Goal: Task Accomplishment & Management: Complete application form

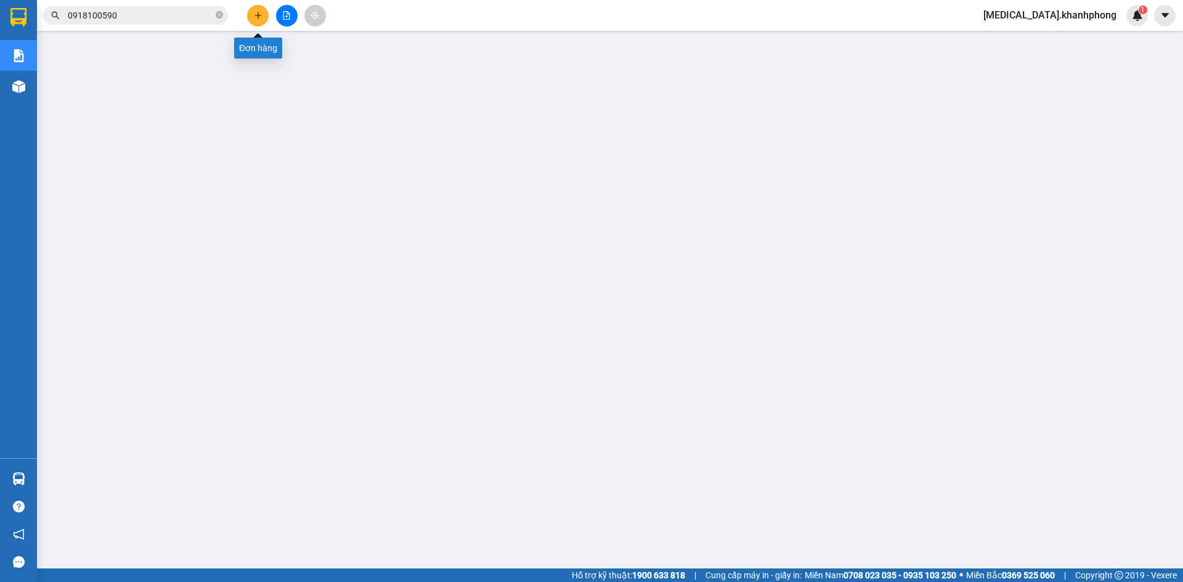
click at [254, 10] on button at bounding box center [258, 16] width 22 height 22
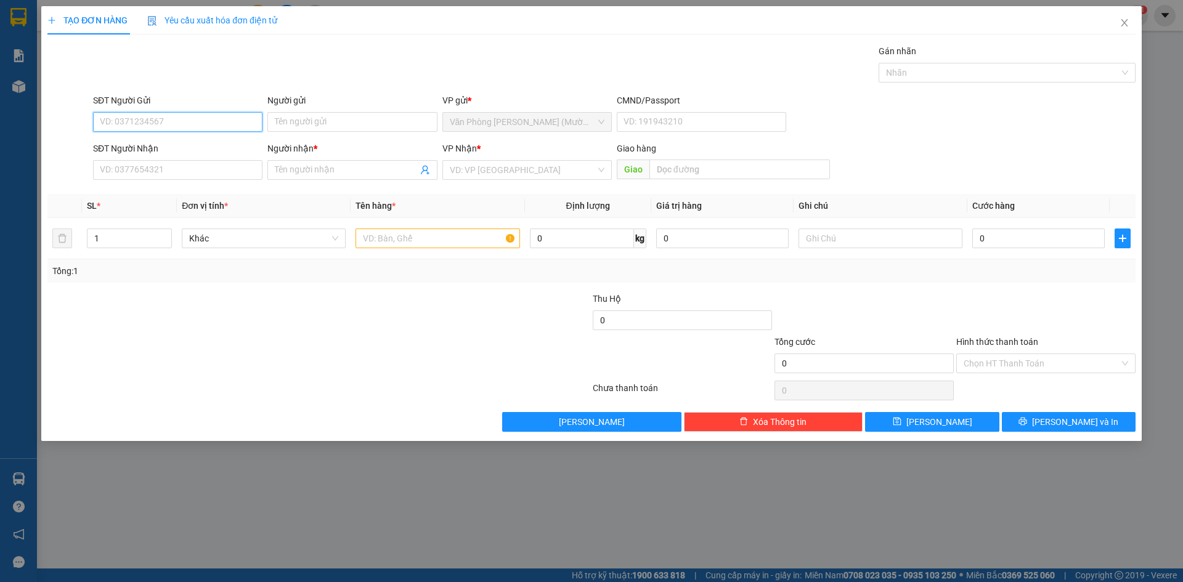
paste input "0385230216"
type input "0385230216"
click at [306, 121] on input "Người gửi" at bounding box center [351, 122] width 169 height 20
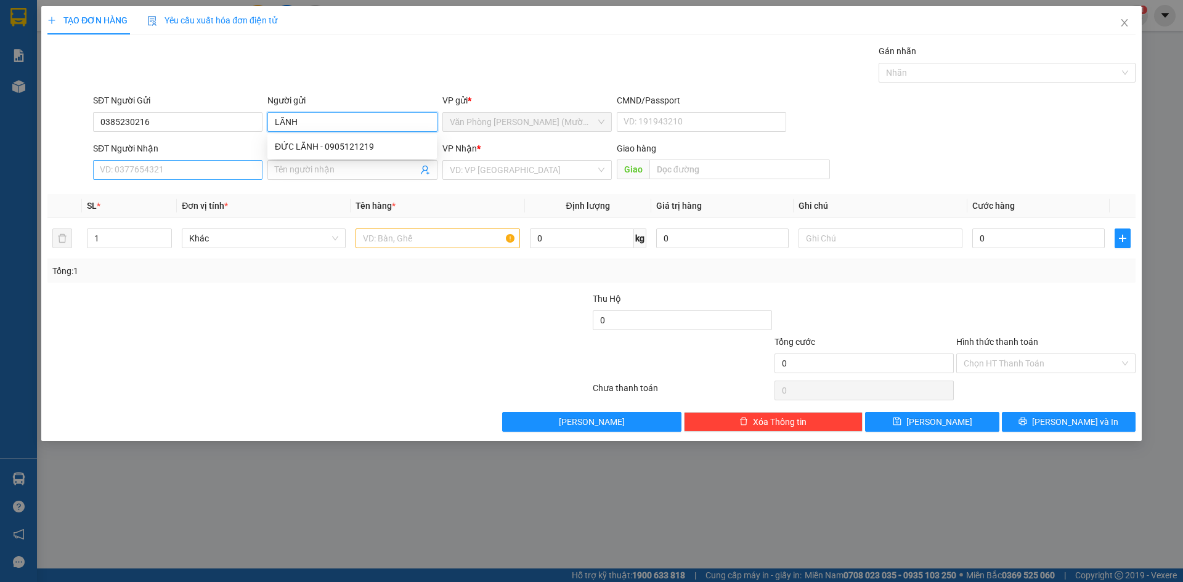
type input "LÃNH"
click at [250, 173] on input "SĐT Người Nhận" at bounding box center [177, 170] width 169 height 20
paste input "0385230216"
type input "0385230216"
click at [333, 174] on input "Người nhận *" at bounding box center [346, 170] width 142 height 14
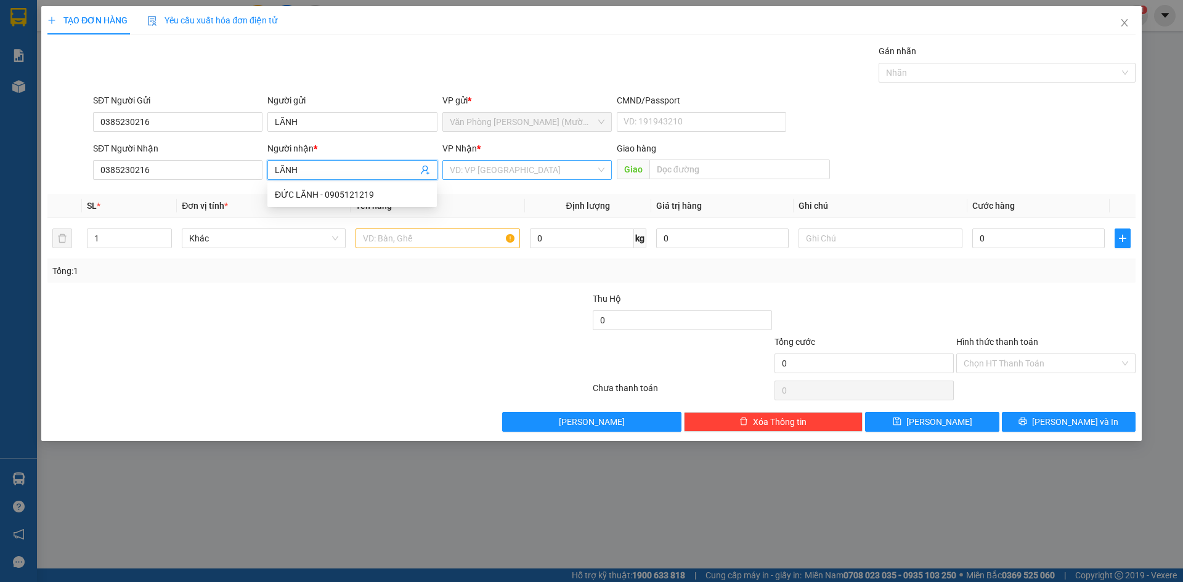
type input "LÃNH"
click at [458, 164] on input "search" at bounding box center [523, 170] width 146 height 18
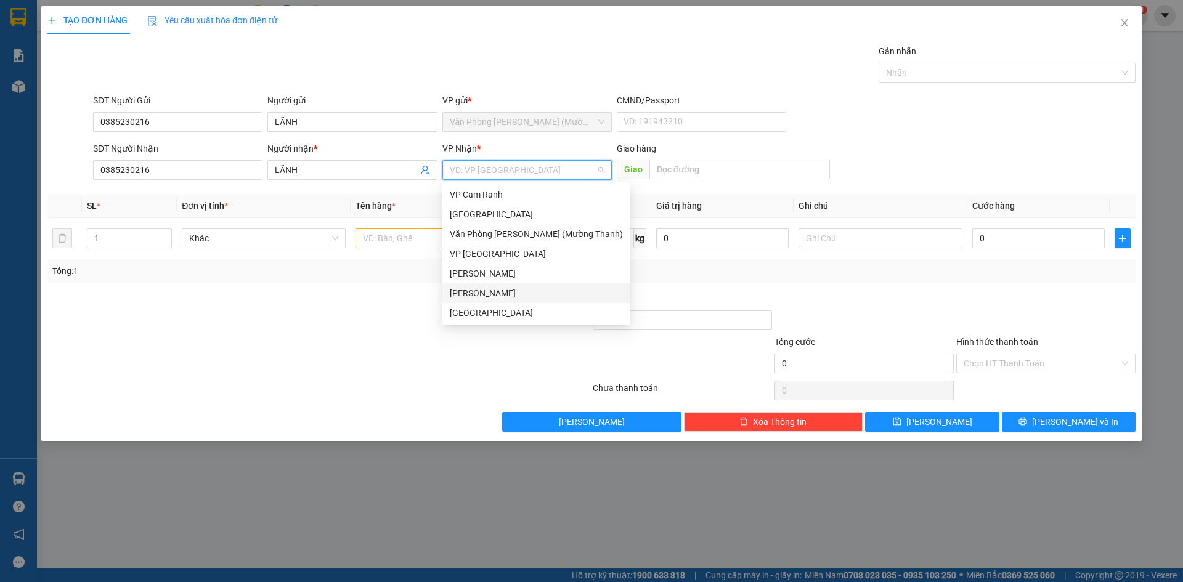
click at [500, 296] on div "[PERSON_NAME]" at bounding box center [536, 294] width 173 height 14
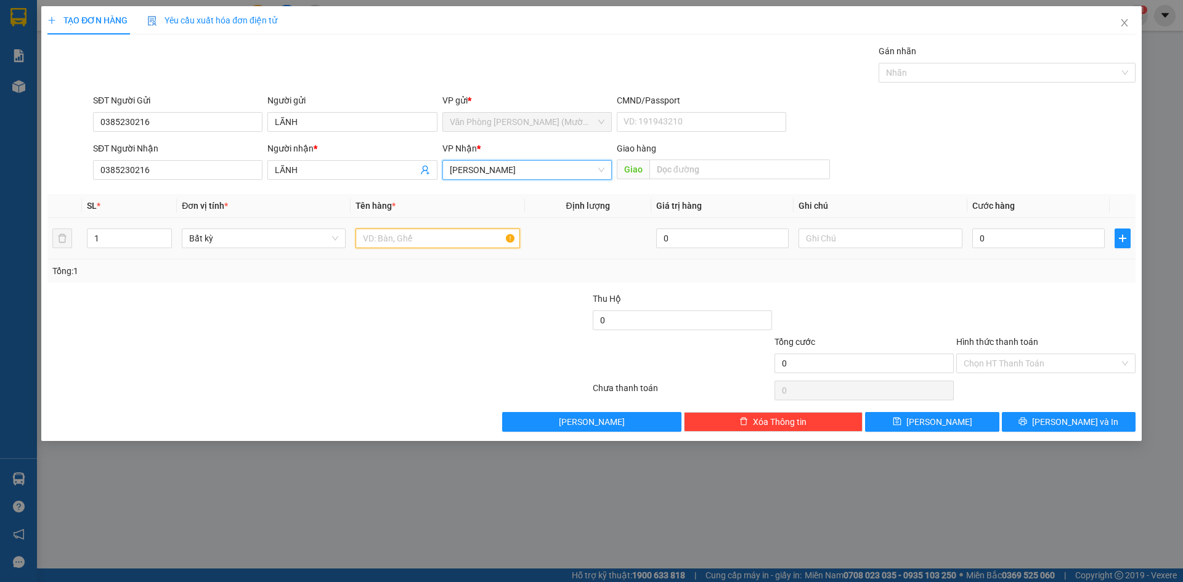
click at [390, 243] on input "text" at bounding box center [438, 239] width 164 height 20
type input "XE THEO KHÁCH CHUYẾN 22H35 GIƯỜNG A7"
click at [999, 232] on input "0" at bounding box center [1038, 239] width 132 height 20
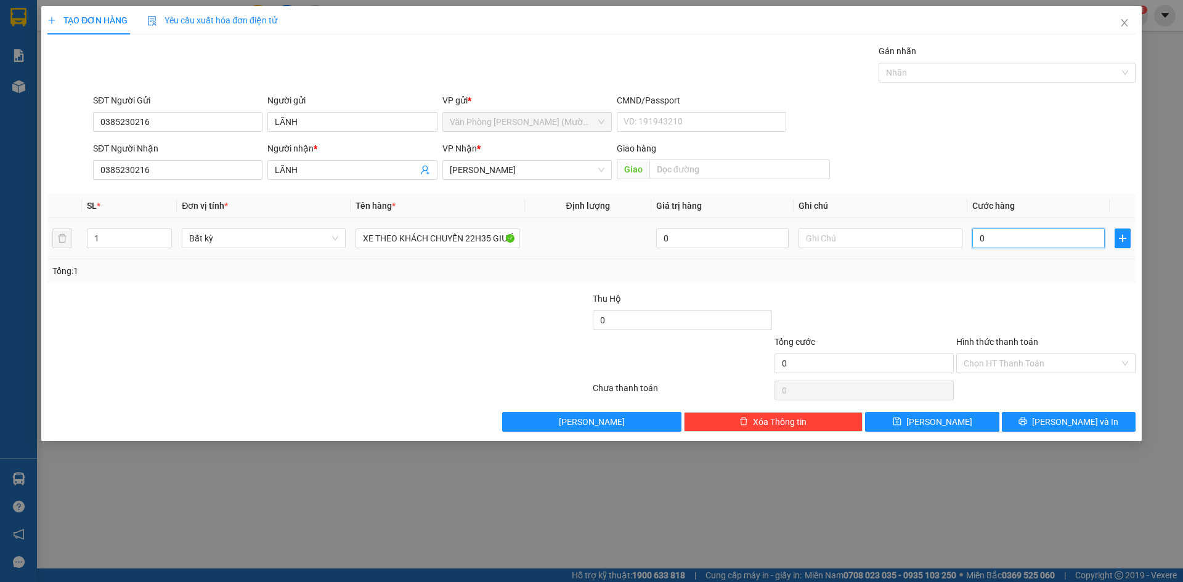
type input "3"
type input "35"
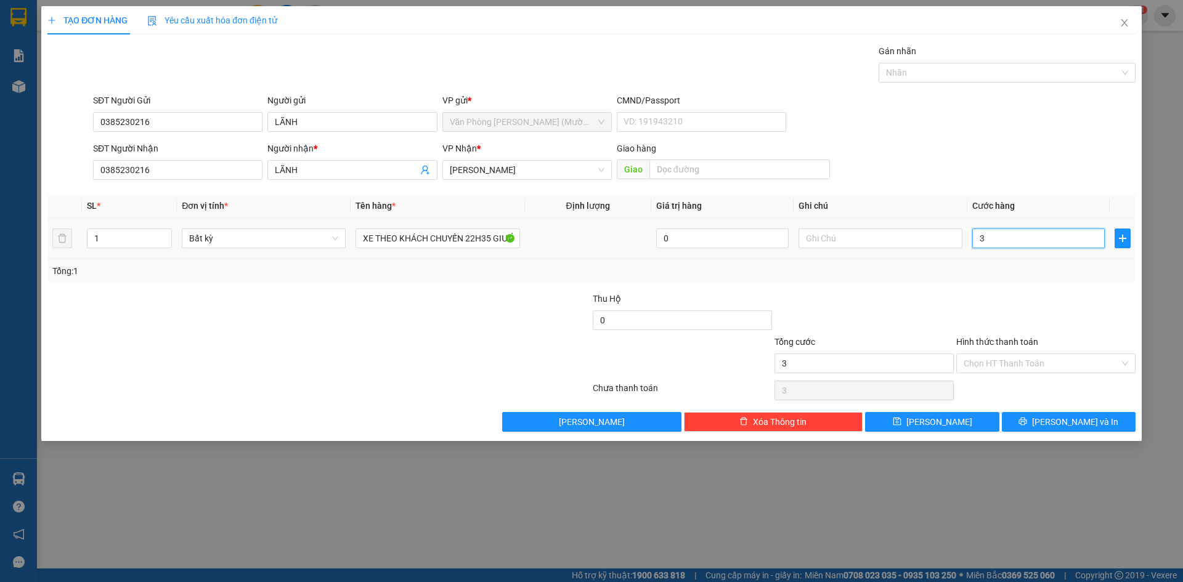
type input "35"
type input "350"
type input "350.000"
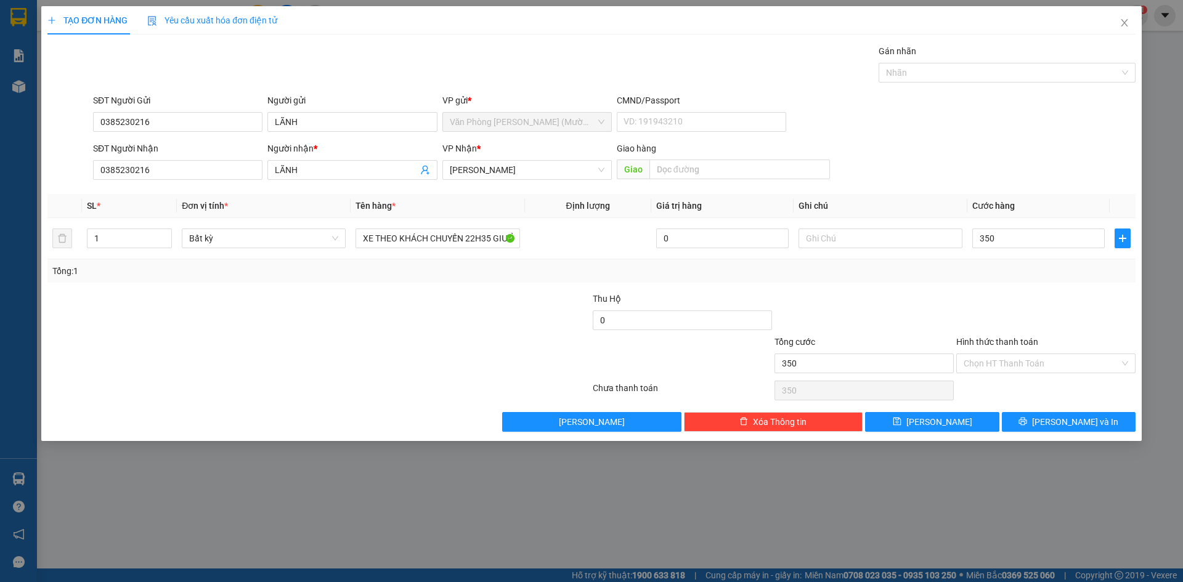
type input "350.000"
click at [962, 303] on div at bounding box center [1046, 313] width 182 height 43
click at [1043, 360] on input "Hình thức thanh toán" at bounding box center [1042, 363] width 156 height 18
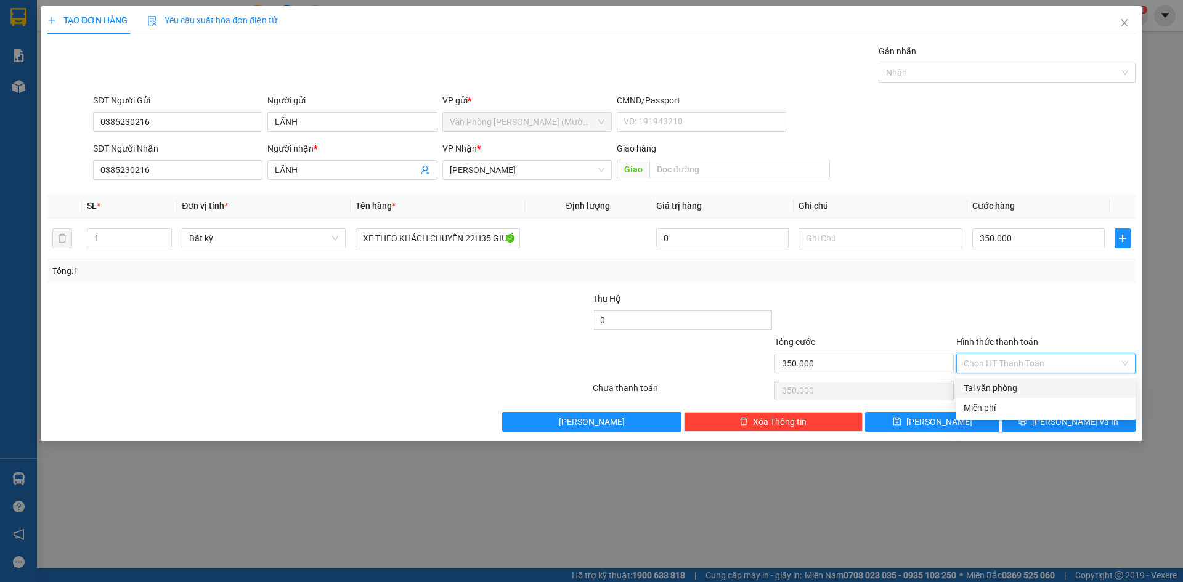
click at [1044, 392] on div "Tại văn phòng" at bounding box center [1046, 388] width 165 height 14
type input "0"
click at [1027, 423] on icon "printer" at bounding box center [1023, 421] width 9 height 9
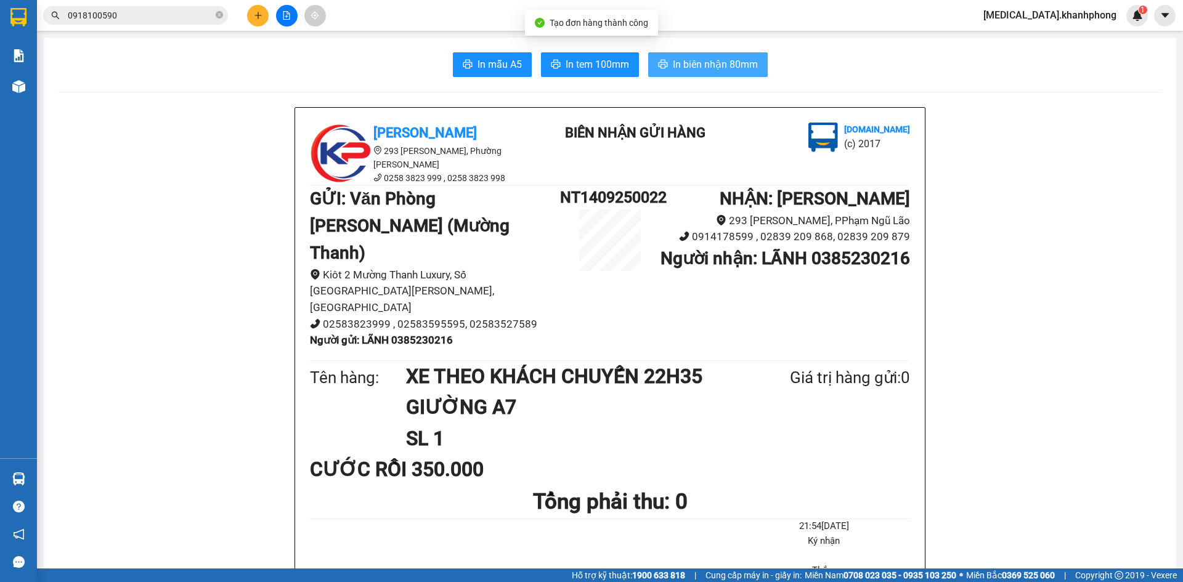
click at [667, 67] on button "In biên nhận 80mm" at bounding box center [708, 64] width 120 height 25
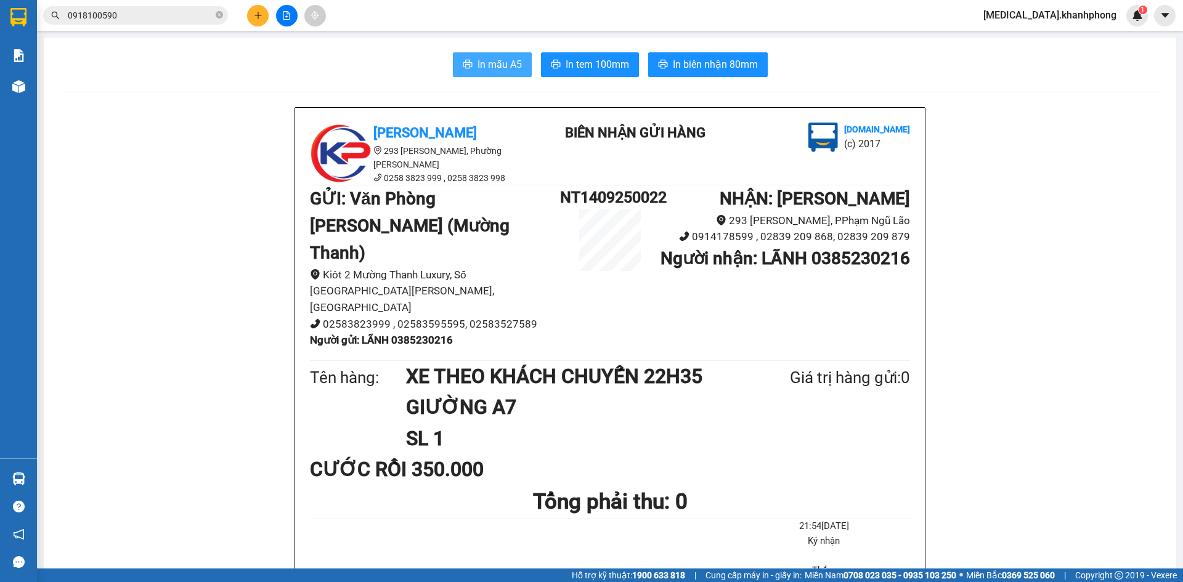
click at [498, 68] on span "In mẫu A5" at bounding box center [500, 64] width 44 height 15
click at [251, 14] on button at bounding box center [258, 16] width 22 height 22
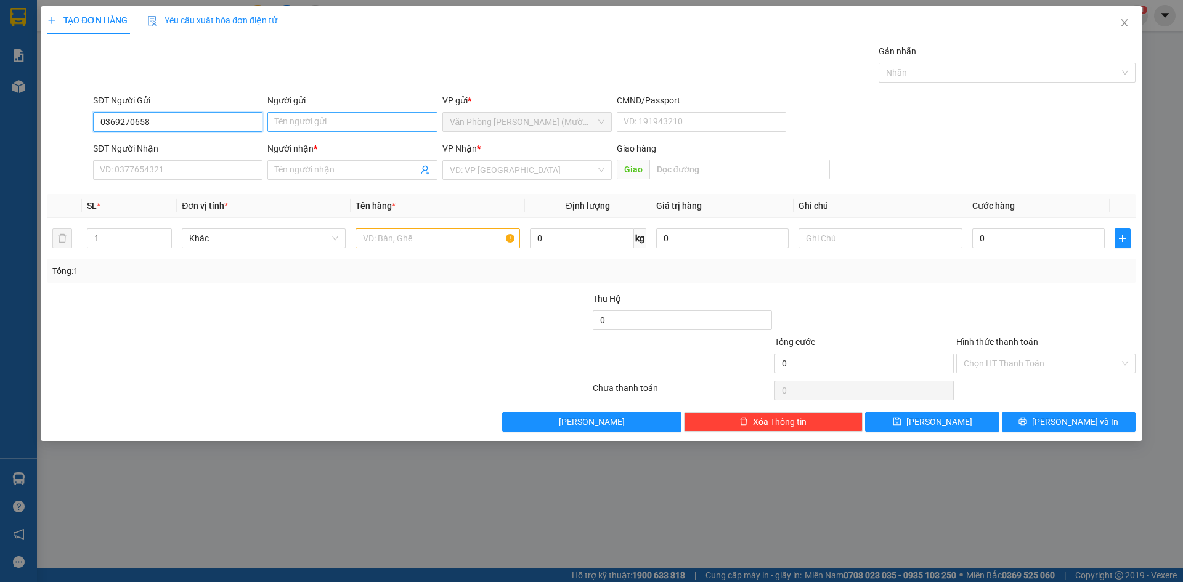
type input "0369270658"
click at [350, 120] on input "Người gửi" at bounding box center [351, 122] width 169 height 20
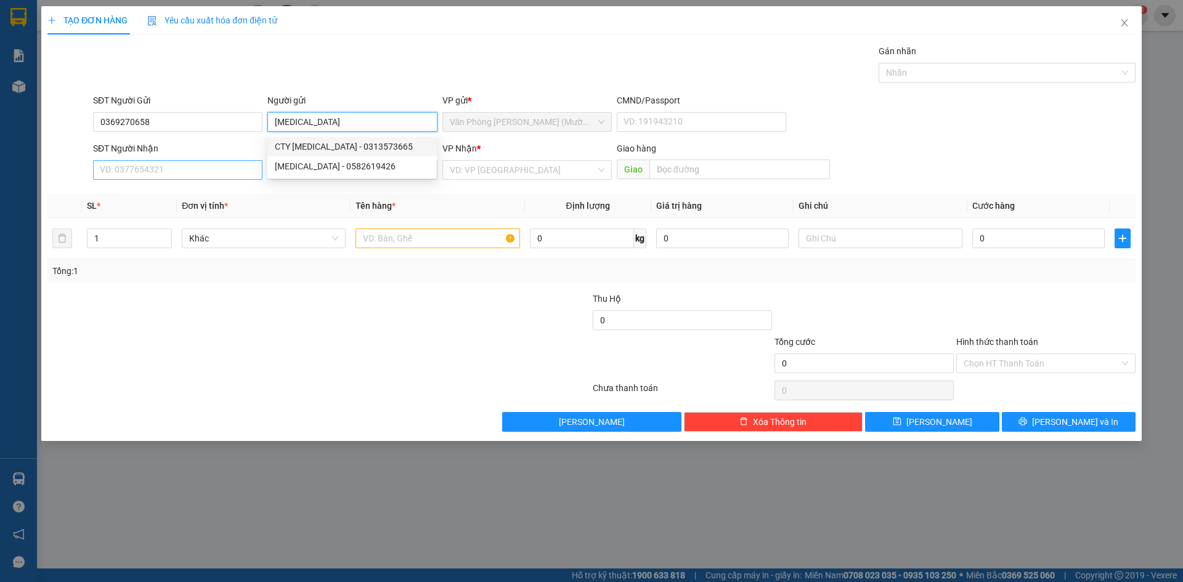
type input "[MEDICAL_DATA]"
click at [213, 177] on input "SĐT Người Nhận" at bounding box center [177, 170] width 169 height 20
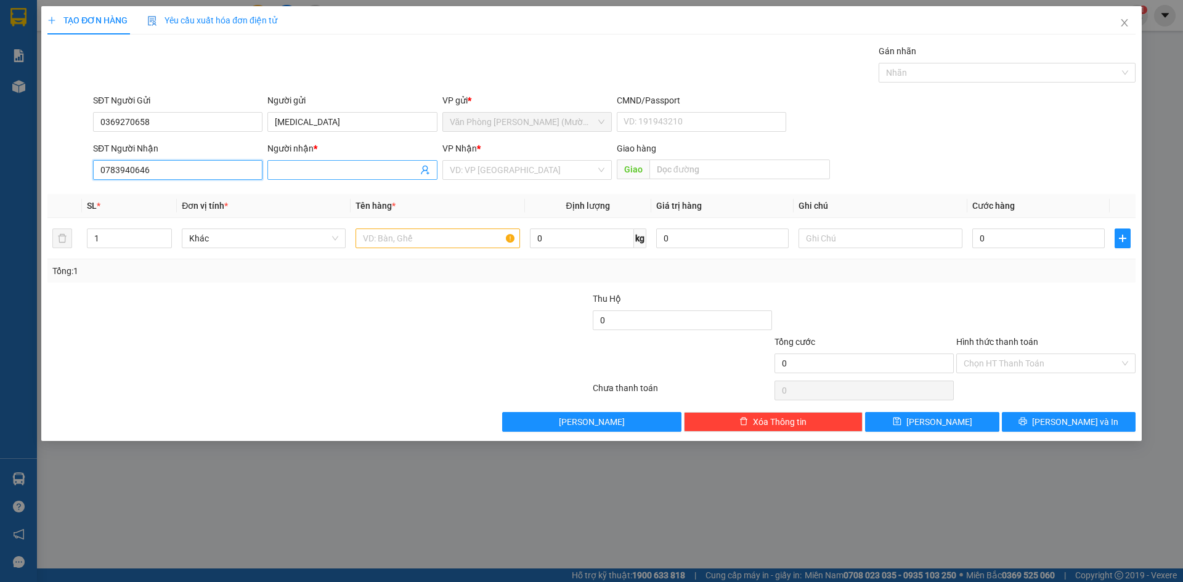
type input "0783940646"
click at [303, 172] on input "Người nhận *" at bounding box center [346, 170] width 142 height 14
type input "GALIA"
click at [474, 173] on input "search" at bounding box center [523, 170] width 146 height 18
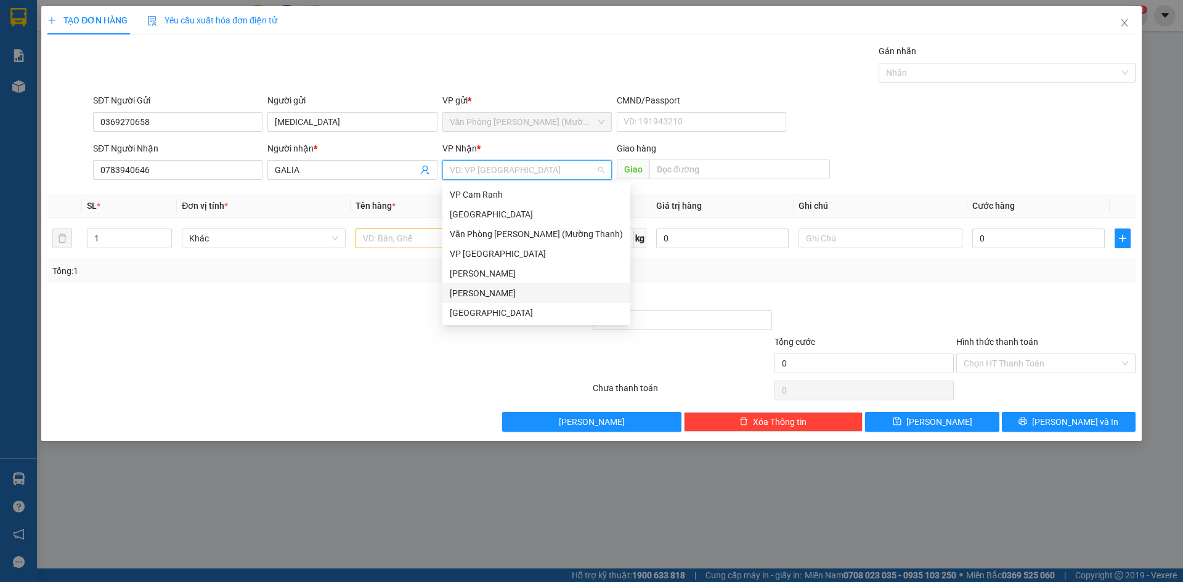
click at [495, 291] on div "[PERSON_NAME]" at bounding box center [536, 294] width 173 height 14
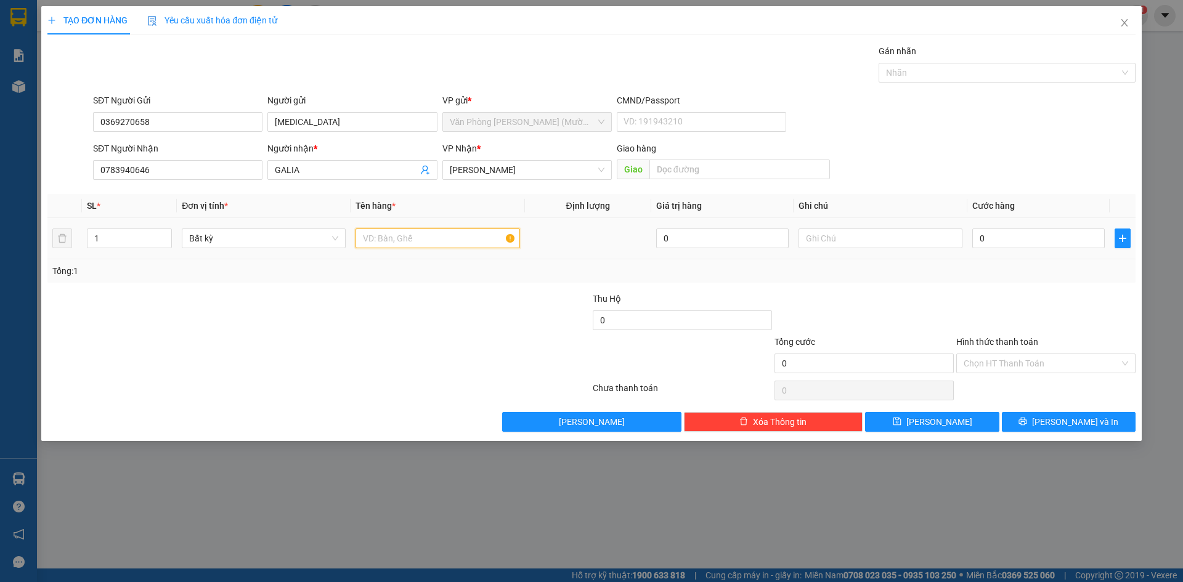
click at [396, 235] on input "text" at bounding box center [438, 239] width 164 height 20
type input "1 VƯỢT"
click at [970, 234] on td "0" at bounding box center [1038, 238] width 142 height 41
click at [986, 235] on input "0" at bounding box center [1038, 239] width 132 height 20
type input "4"
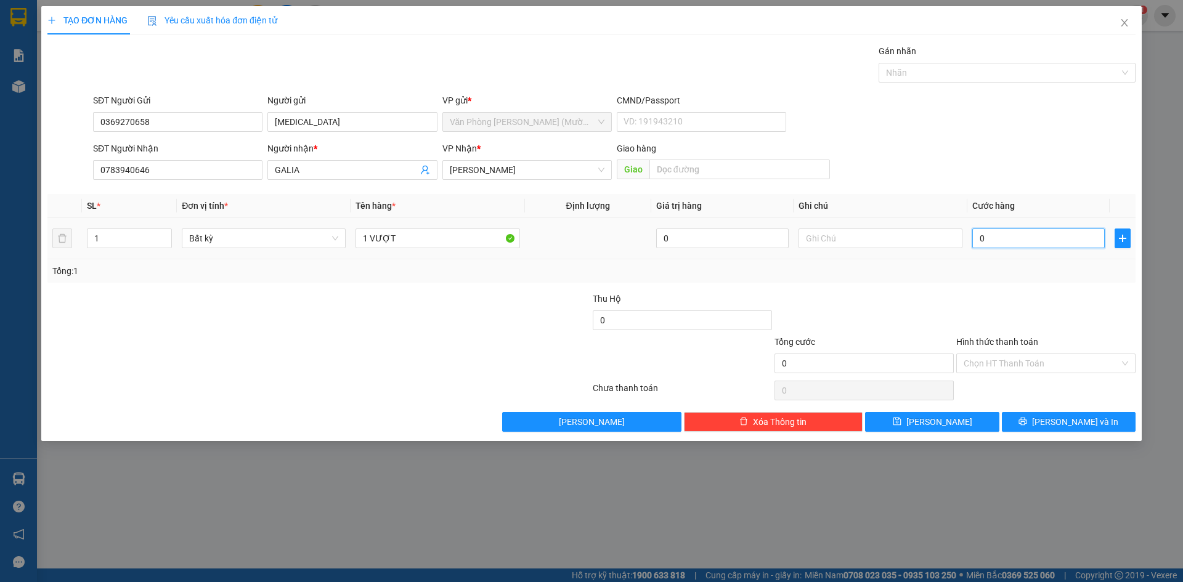
type input "4"
type input "40"
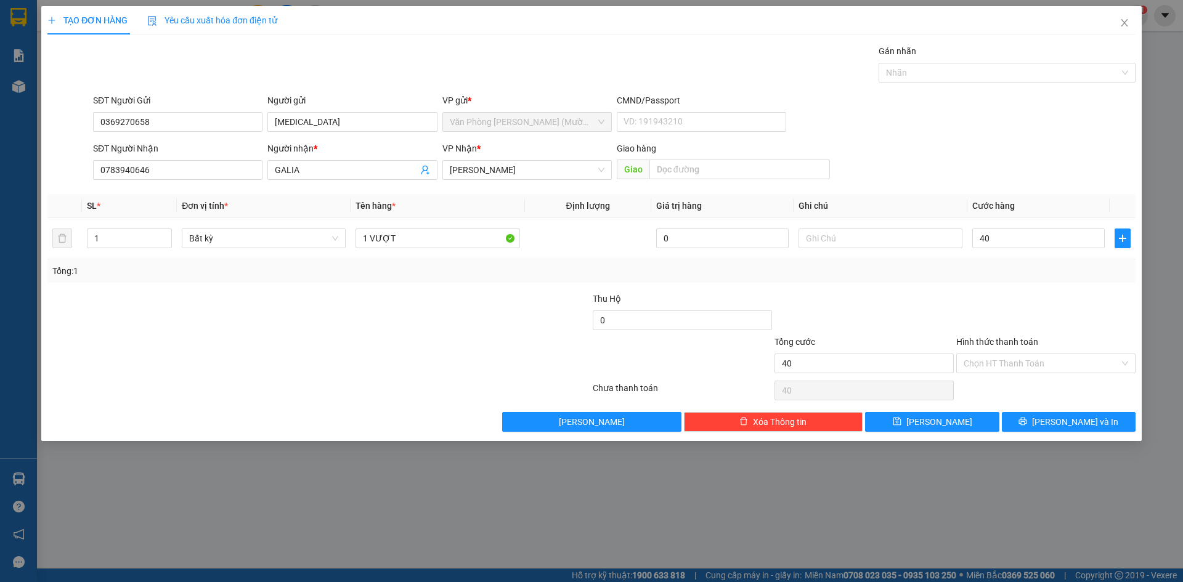
type input "40.000"
click at [921, 314] on div at bounding box center [864, 313] width 182 height 43
click at [1034, 360] on input "Hình thức thanh toán" at bounding box center [1042, 363] width 156 height 18
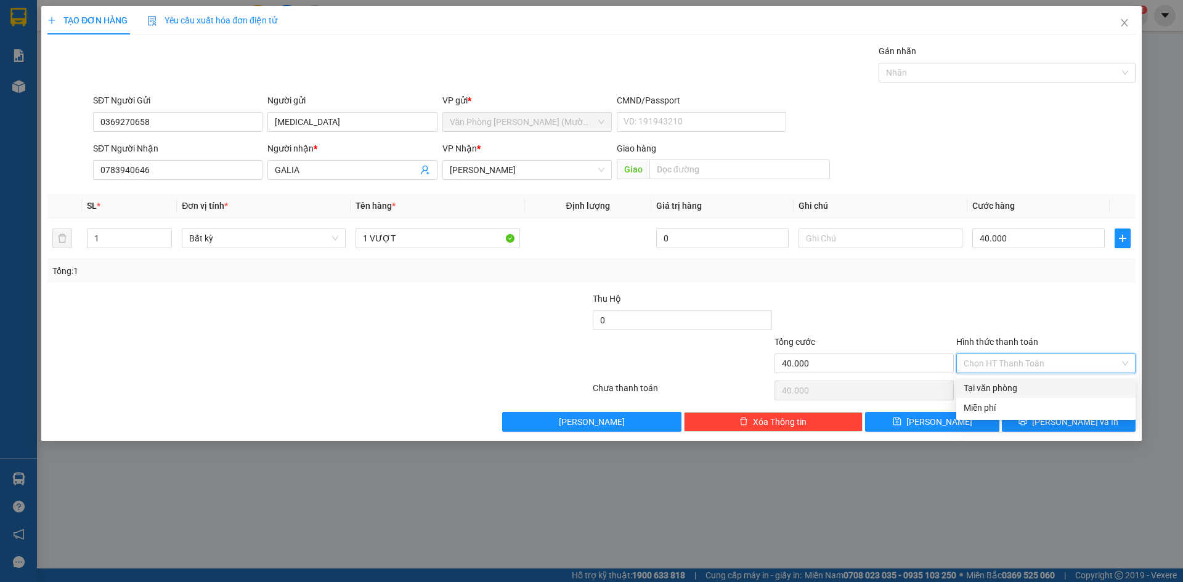
click at [1036, 388] on div "Tại văn phòng" at bounding box center [1046, 388] width 165 height 14
type input "0"
click at [1064, 422] on span "[PERSON_NAME] và In" at bounding box center [1075, 422] width 86 height 14
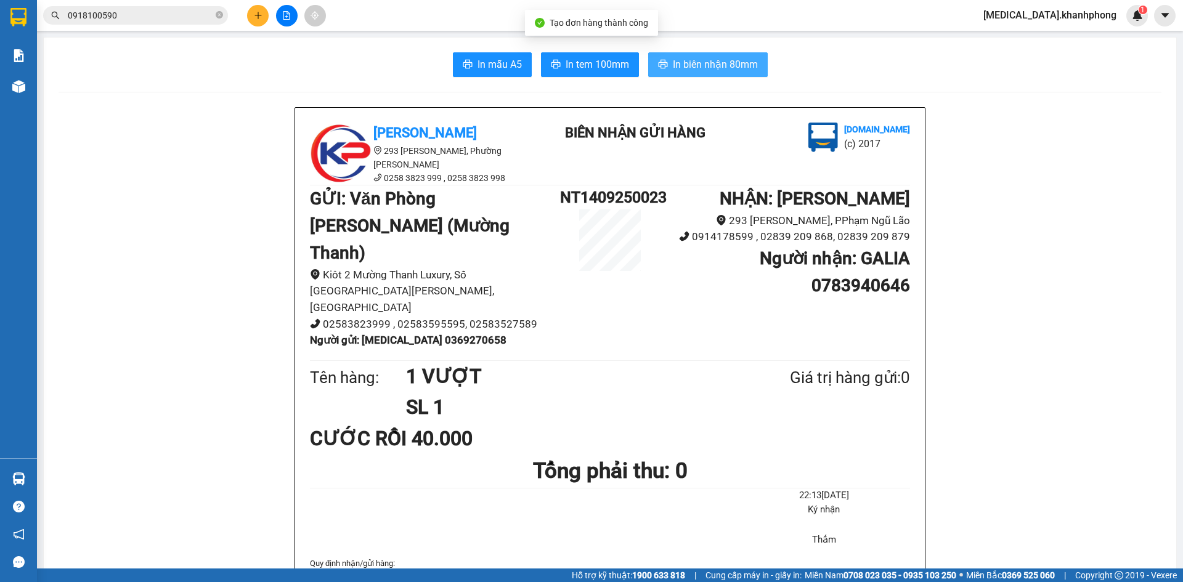
click at [738, 70] on span "In biên nhận 80mm" at bounding box center [715, 64] width 85 height 15
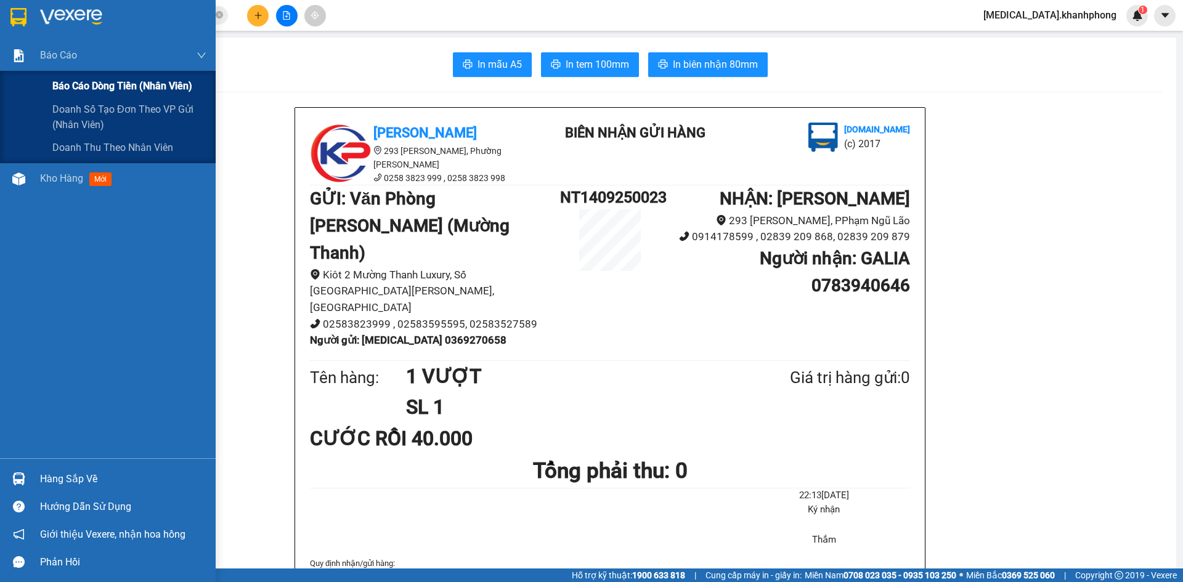
click at [84, 86] on span "Báo cáo dòng tiền (nhân viên)" at bounding box center [122, 85] width 140 height 15
